Goal: Task Accomplishment & Management: Manage account settings

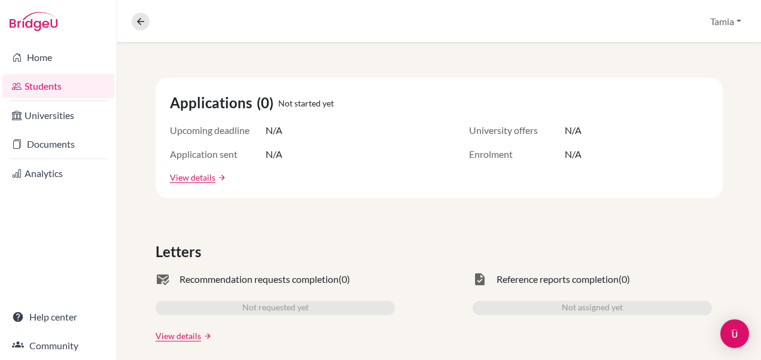
scroll to position [169, 0]
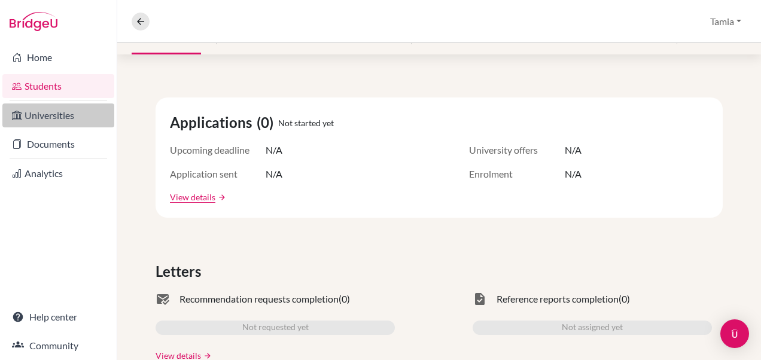
click at [63, 113] on link "Universities" at bounding box center [58, 116] width 112 height 24
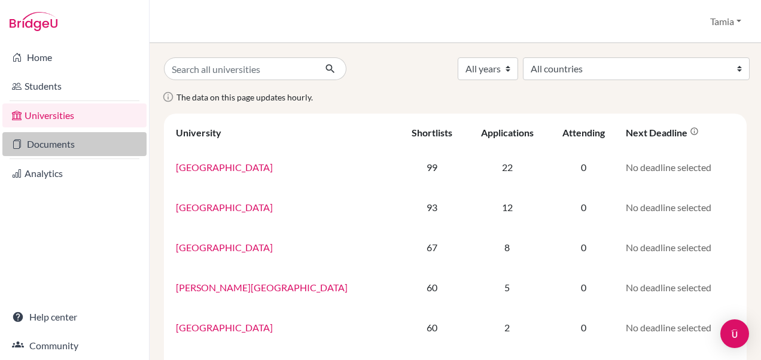
click at [53, 146] on link "Documents" at bounding box center [74, 144] width 144 height 24
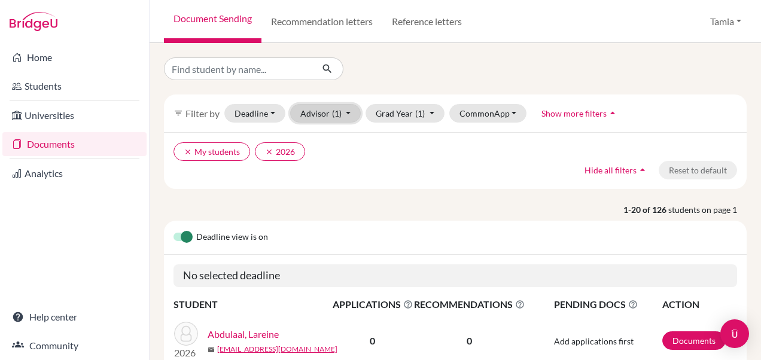
click at [347, 112] on button "Advisor (1)" at bounding box center [325, 113] width 71 height 19
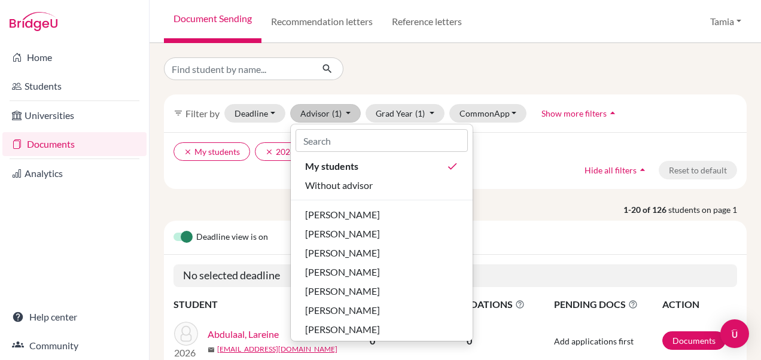
click at [223, 206] on p "1-20 of 126 students on page 1" at bounding box center [455, 210] width 601 height 13
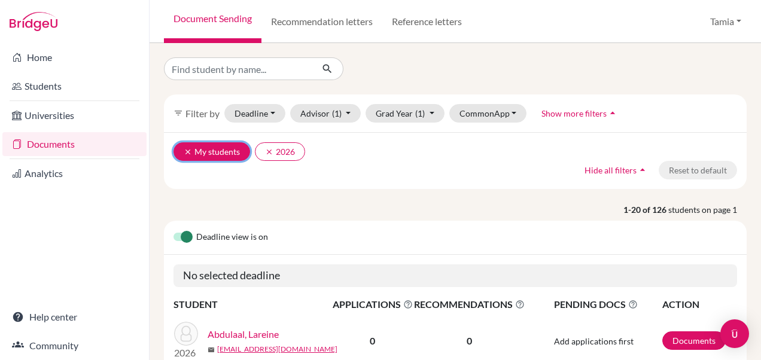
click at [184, 153] on icon "clear" at bounding box center [188, 152] width 8 height 8
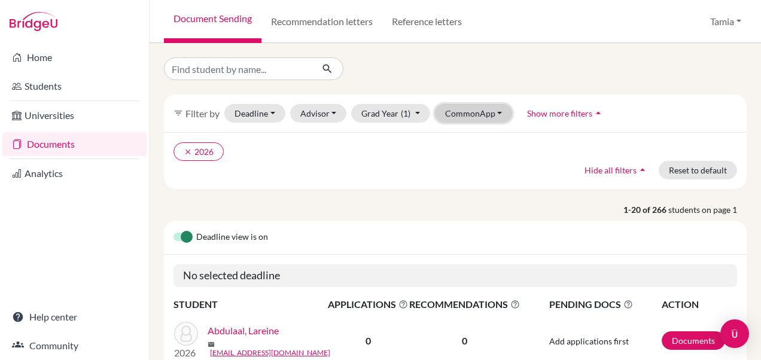
click at [494, 114] on button "CommonApp" at bounding box center [474, 113] width 78 height 19
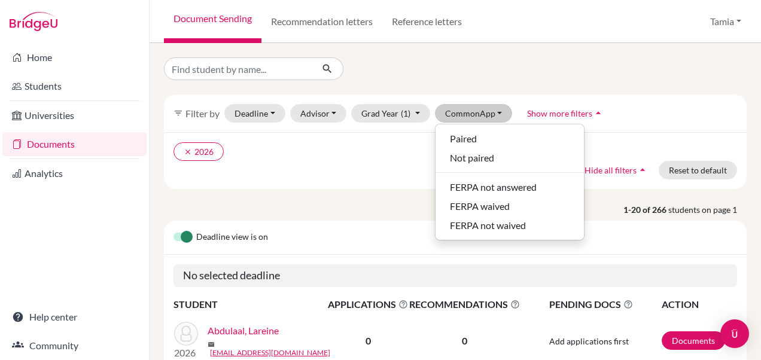
click at [385, 158] on ul "clear 2026" at bounding box center [385, 151] width 423 height 19
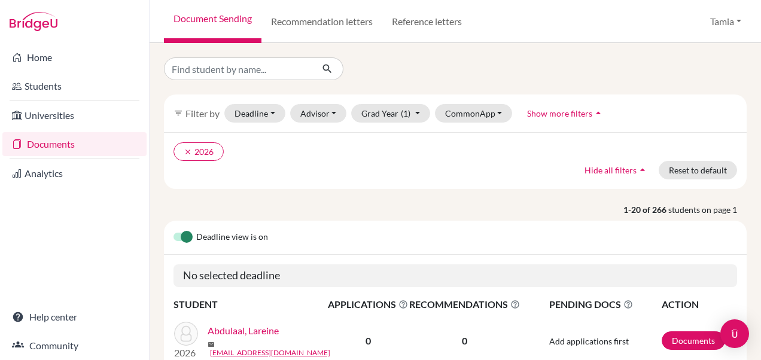
click at [208, 113] on span "Filter by" at bounding box center [203, 113] width 34 height 11
click at [177, 114] on icon "filter_list" at bounding box center [179, 113] width 10 height 10
click at [550, 117] on span "Show more filters" at bounding box center [559, 113] width 65 height 10
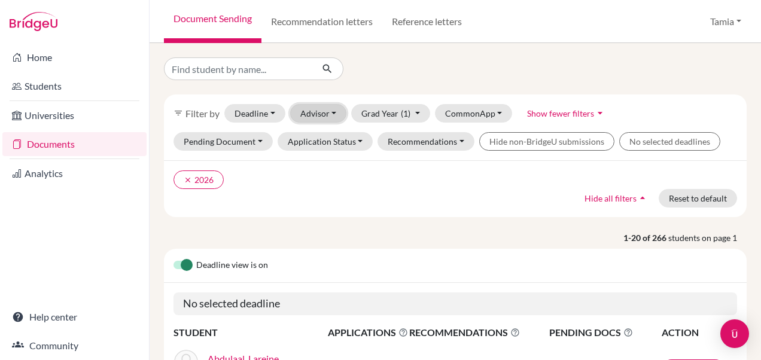
click at [333, 114] on button "Advisor" at bounding box center [318, 113] width 57 height 19
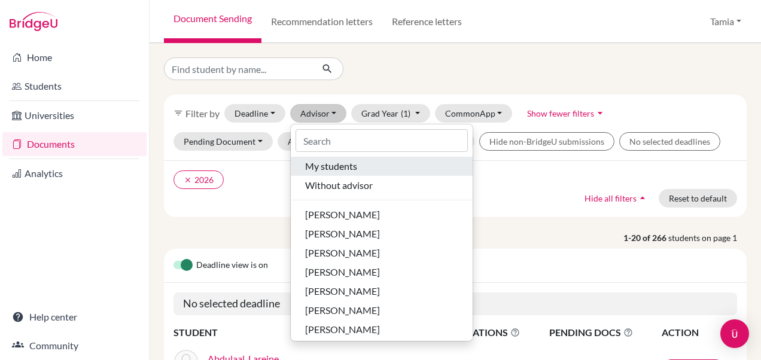
click at [369, 164] on div "My students" at bounding box center [381, 166] width 153 height 14
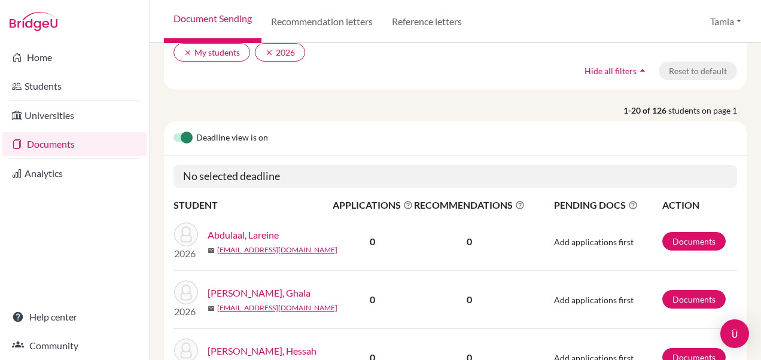
scroll to position [107, 0]
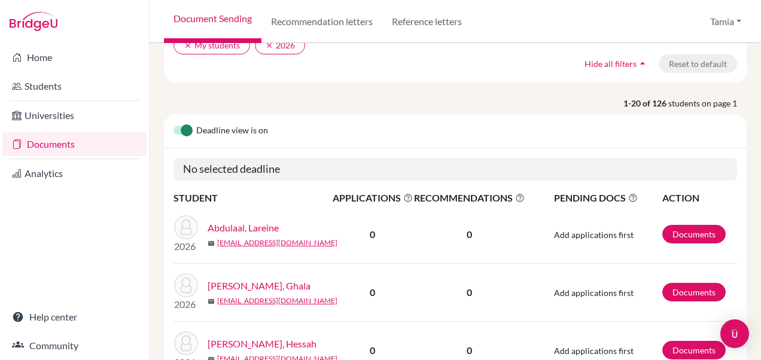
click at [245, 223] on link "Abdulaal, Lareine" at bounding box center [243, 228] width 71 height 14
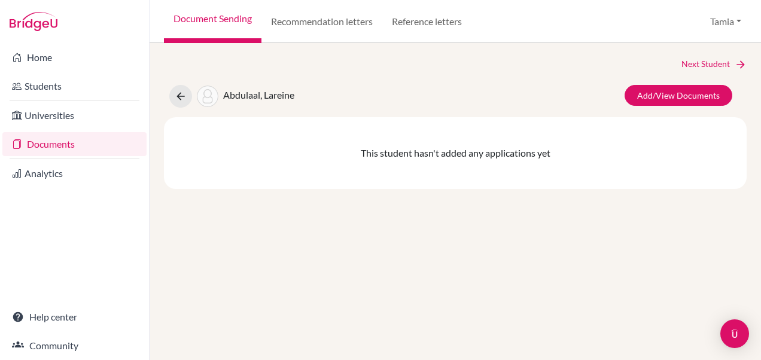
click at [255, 94] on span "Abdulaal, Lareine" at bounding box center [258, 94] width 71 height 11
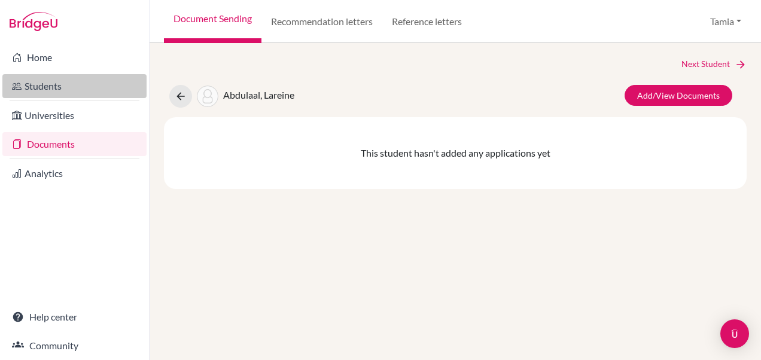
click at [35, 86] on link "Students" at bounding box center [74, 86] width 144 height 24
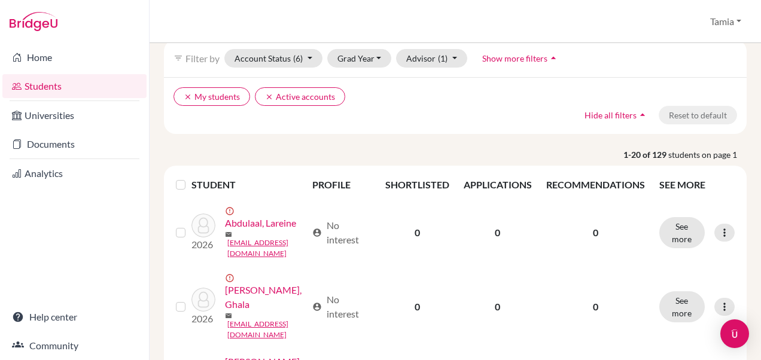
scroll to position [54, 0]
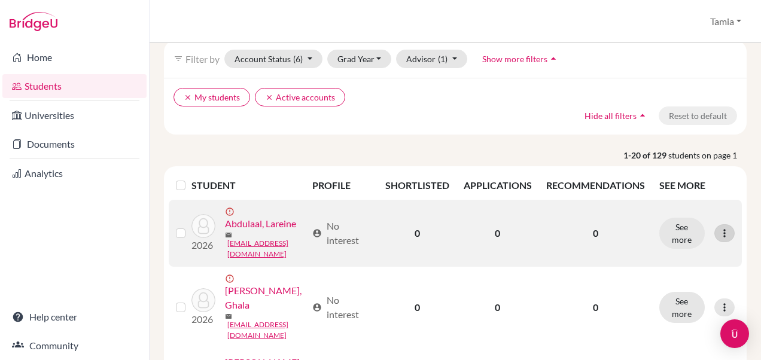
click at [719, 237] on icon at bounding box center [725, 233] width 12 height 12
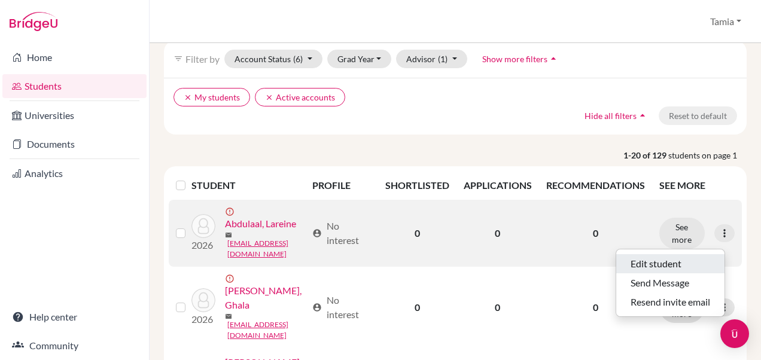
click at [676, 260] on button "Edit student" at bounding box center [671, 263] width 108 height 19
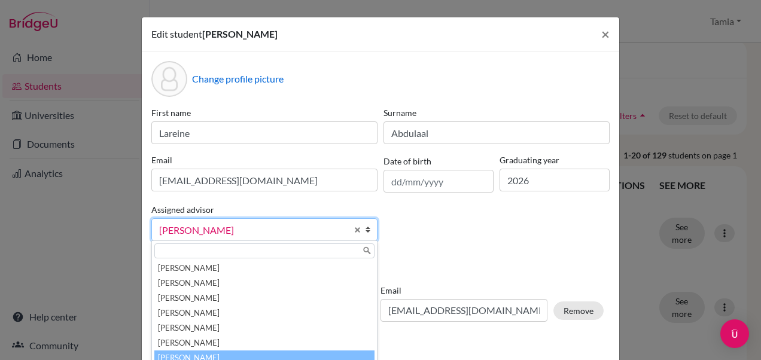
click at [365, 231] on b at bounding box center [371, 230] width 12 height 22
click at [365, 230] on b at bounding box center [371, 230] width 12 height 22
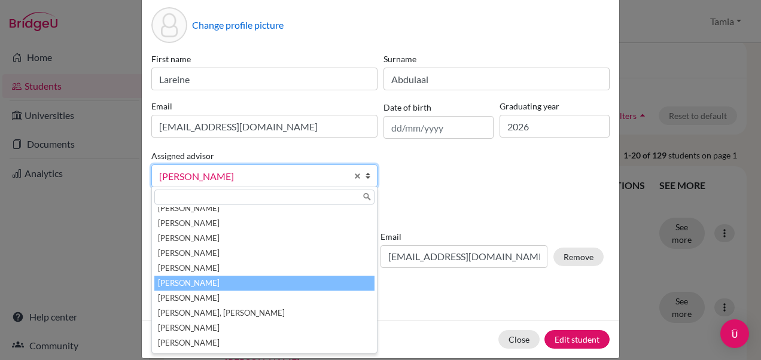
scroll to position [67, 0]
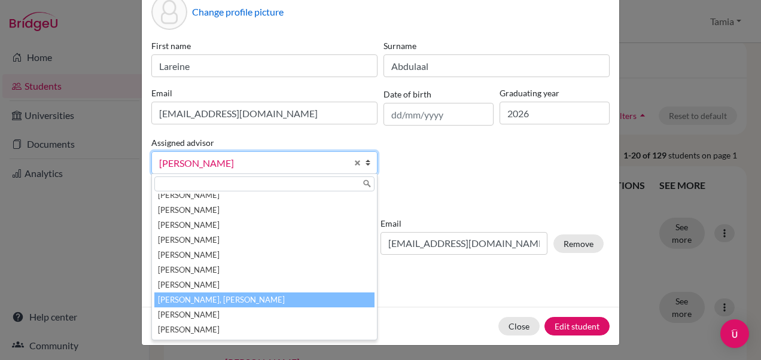
click at [210, 295] on li "[PERSON_NAME], [PERSON_NAME]" at bounding box center [264, 300] width 220 height 15
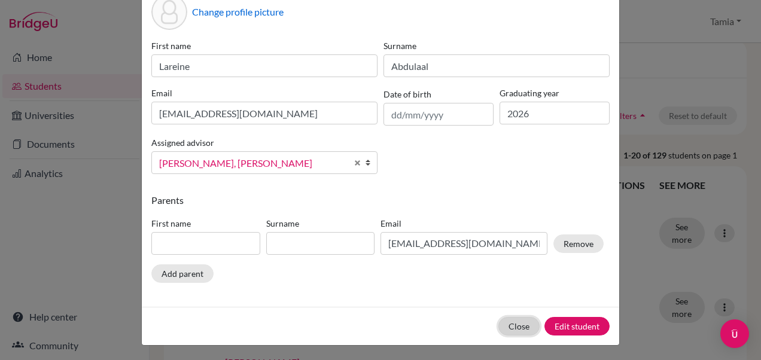
click at [514, 321] on button "Close" at bounding box center [519, 326] width 41 height 19
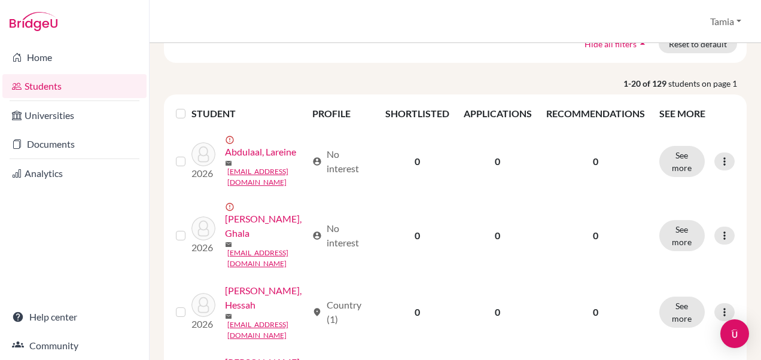
scroll to position [127, 0]
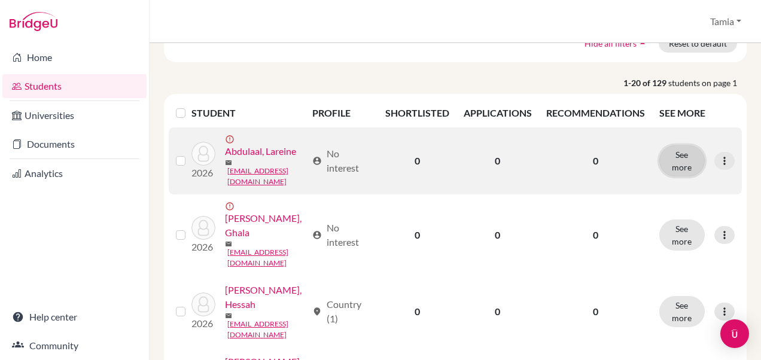
click at [681, 163] on button "See more" at bounding box center [682, 160] width 45 height 31
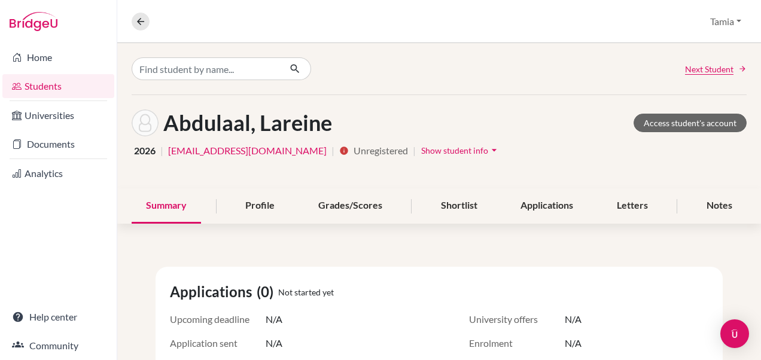
click at [421, 150] on span "Show student info" at bounding box center [454, 150] width 67 height 10
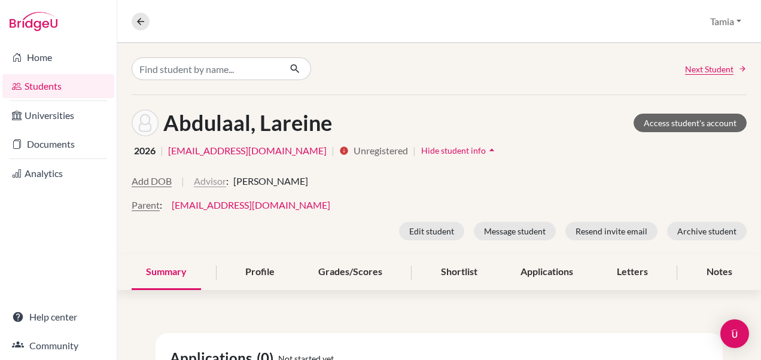
click at [206, 181] on button "Advisor" at bounding box center [210, 181] width 32 height 14
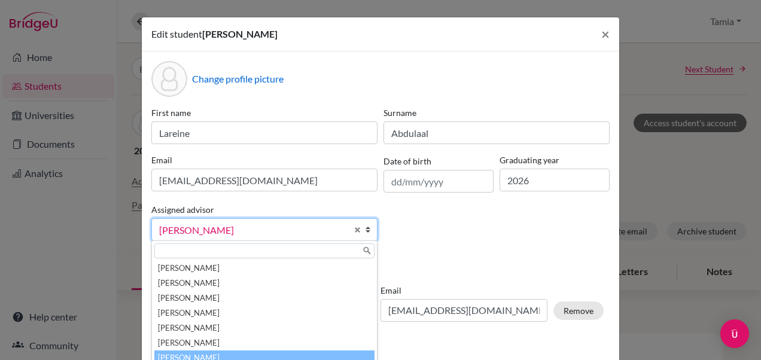
click at [365, 230] on b at bounding box center [371, 230] width 12 height 22
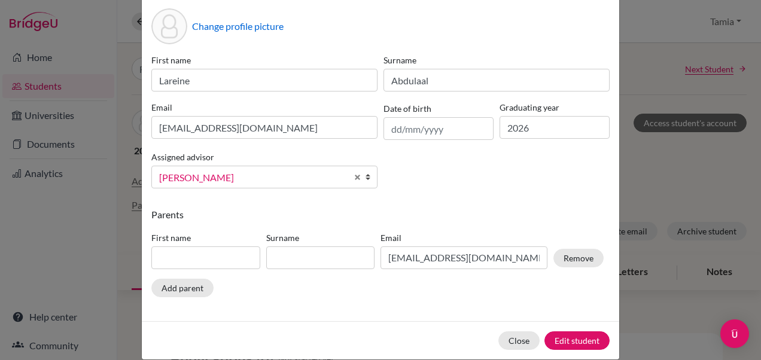
scroll to position [67, 0]
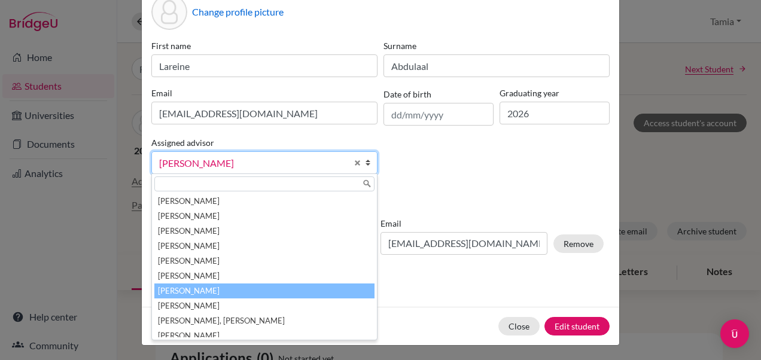
click at [365, 164] on b at bounding box center [371, 163] width 12 height 22
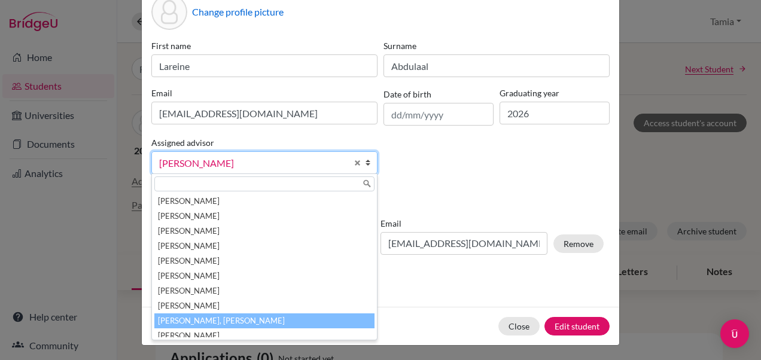
click at [249, 317] on li "[PERSON_NAME], [PERSON_NAME]" at bounding box center [264, 321] width 220 height 15
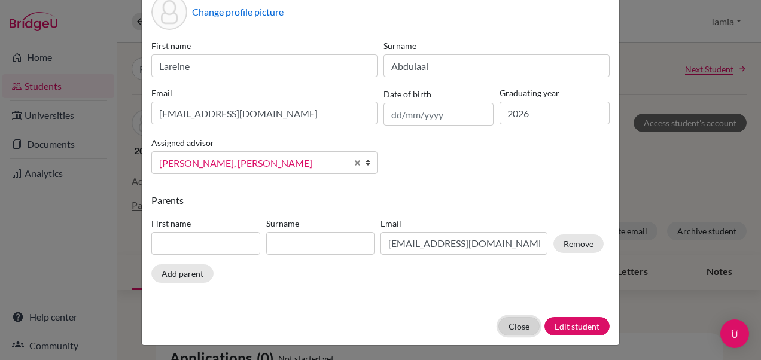
click at [519, 320] on button "Close" at bounding box center [519, 326] width 41 height 19
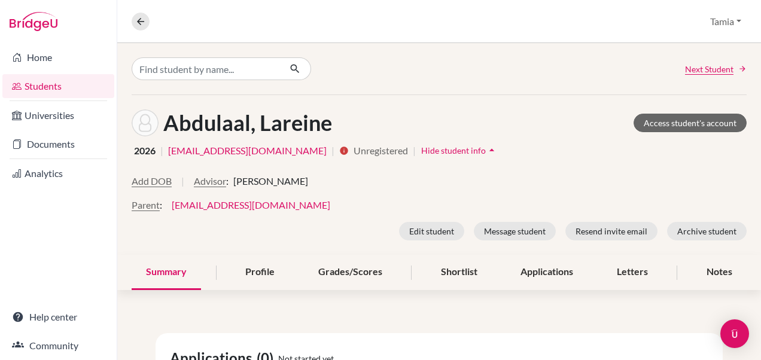
click at [128, 2] on div "Overview Student details Tamia Profile School Settings Log out" at bounding box center [439, 21] width 644 height 43
click at [135, 23] on icon at bounding box center [140, 21] width 11 height 11
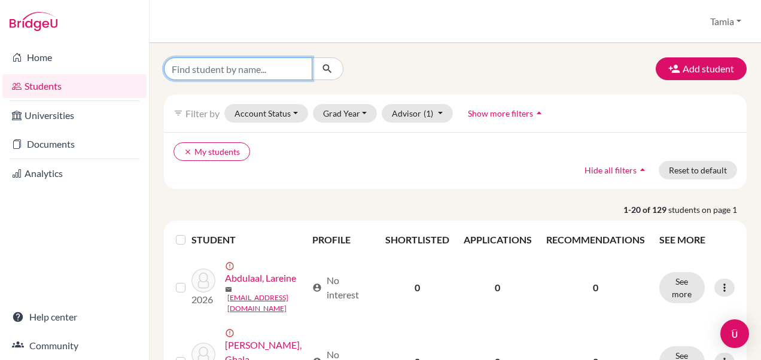
click at [219, 68] on input "Find student by name..." at bounding box center [238, 68] width 148 height 23
type input "test"
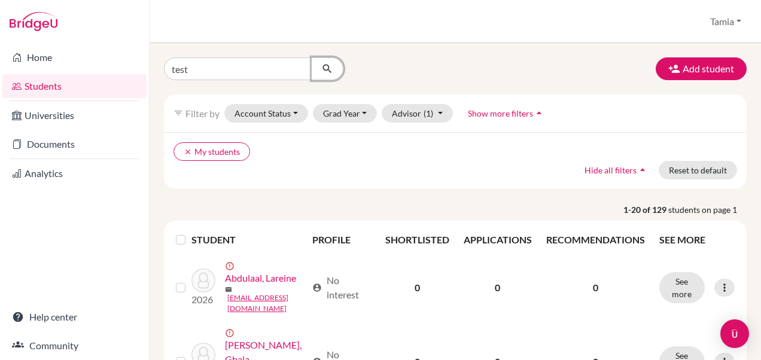
click at [328, 68] on icon "submit" at bounding box center [327, 69] width 12 height 12
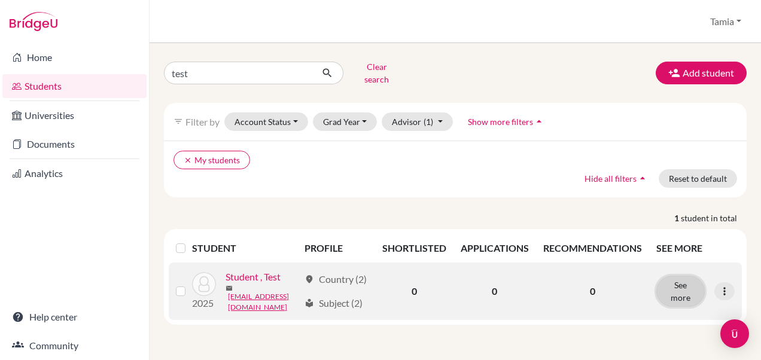
click at [673, 290] on button "See more" at bounding box center [681, 291] width 48 height 31
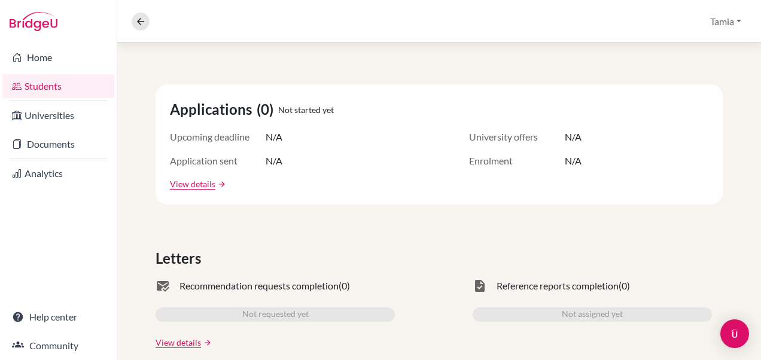
scroll to position [184, 0]
click at [190, 178] on link "View details" at bounding box center [192, 183] width 45 height 13
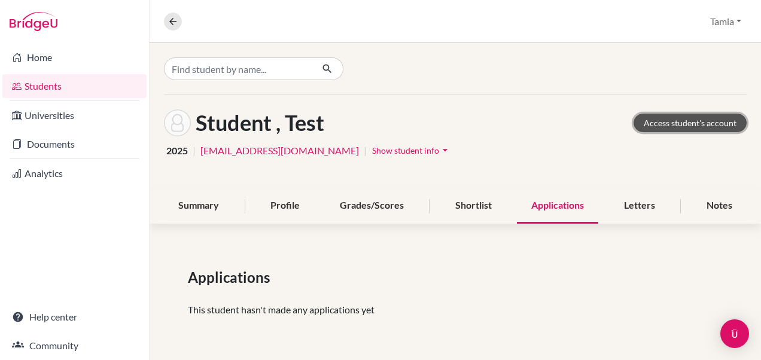
click at [660, 120] on link "Access student's account" at bounding box center [690, 123] width 113 height 19
